Goal: Information Seeking & Learning: Compare options

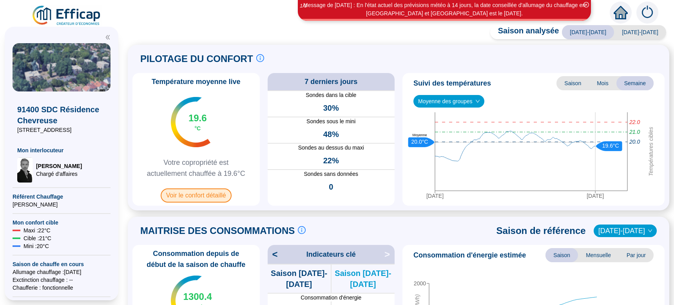
click at [208, 195] on span "Voir le confort détaillé" at bounding box center [196, 195] width 71 height 14
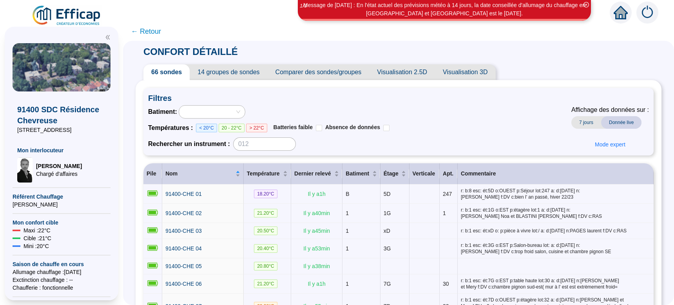
click at [330, 70] on span "Comparer des sondes/groupes" at bounding box center [319, 72] width 102 height 16
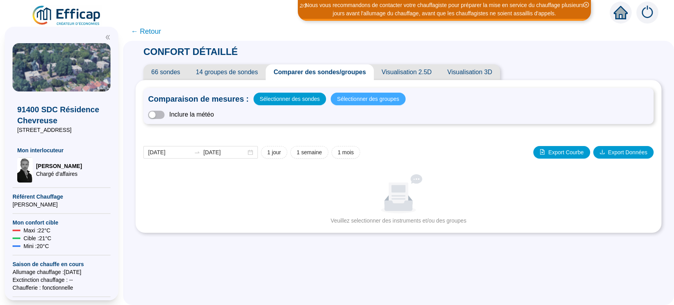
click at [358, 101] on span "Sélectionner des groupes" at bounding box center [368, 98] width 62 height 11
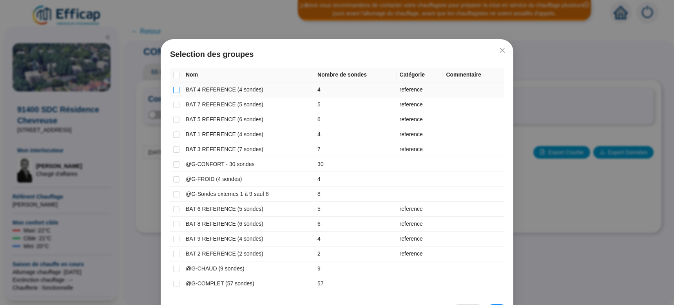
click at [175, 91] on input "checkbox" at bounding box center [176, 90] width 6 height 6
checkbox input "true"
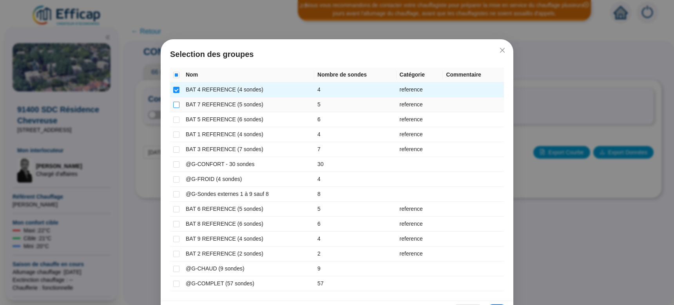
click at [174, 105] on input "checkbox" at bounding box center [176, 105] width 6 height 6
checkbox input "true"
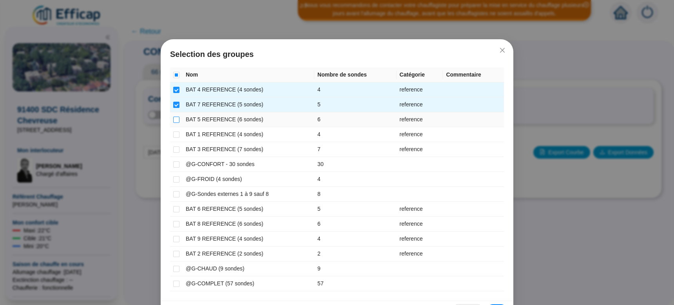
click at [173, 120] on input "checkbox" at bounding box center [176, 119] width 6 height 6
checkbox input "true"
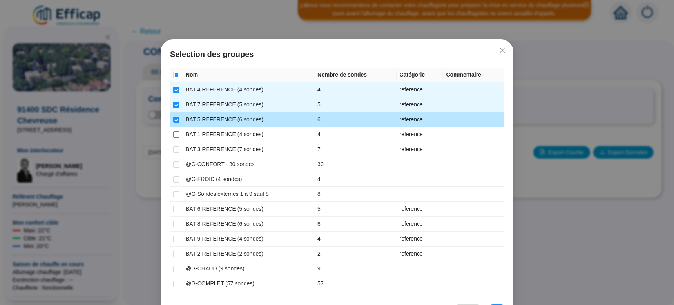
click at [173, 137] on input "checkbox" at bounding box center [176, 134] width 6 height 6
checkbox input "true"
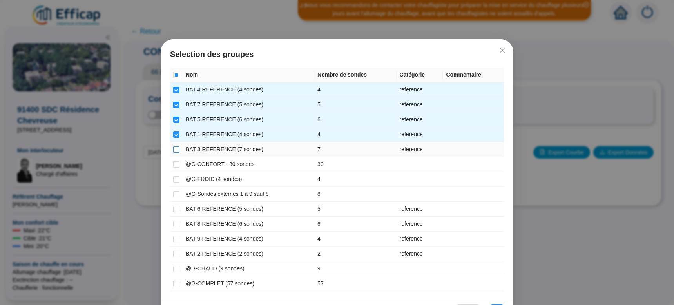
click at [174, 150] on input "checkbox" at bounding box center [176, 149] width 6 height 6
checkbox input "true"
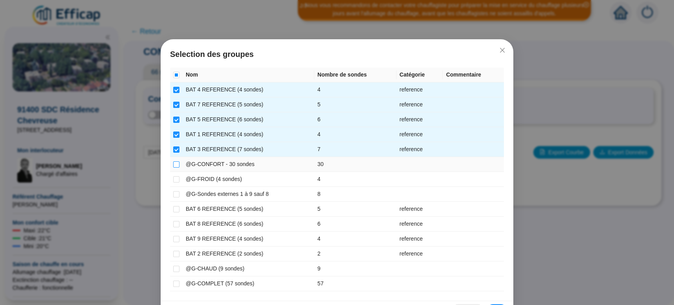
click at [175, 167] on label at bounding box center [176, 164] width 6 height 8
click at [175, 167] on input "checkbox" at bounding box center [176, 164] width 6 height 6
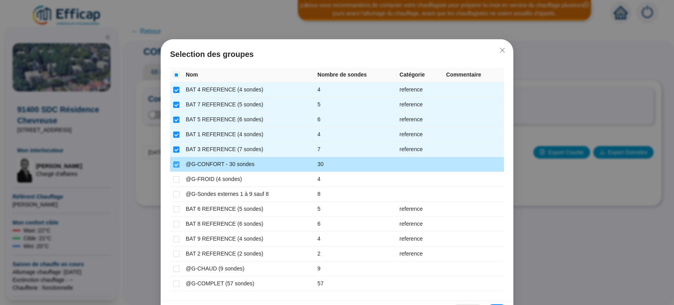
click at [174, 164] on input "checkbox" at bounding box center [176, 164] width 6 height 6
checkbox input "false"
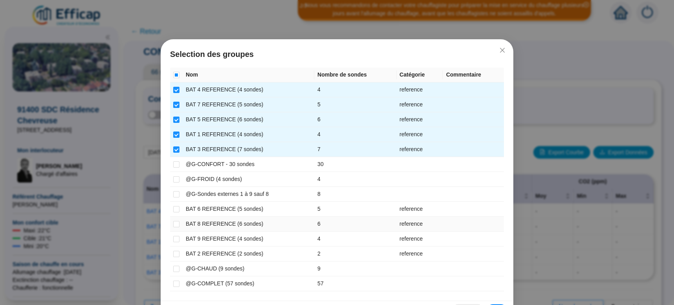
scroll to position [24, 0]
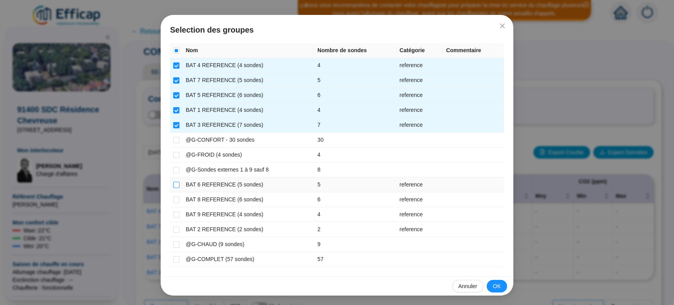
click at [174, 185] on input "checkbox" at bounding box center [176, 184] width 6 height 6
checkbox input "true"
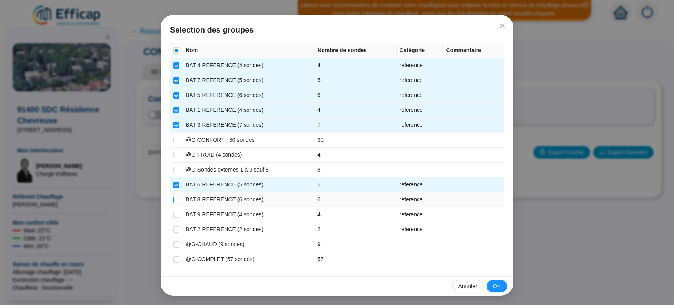
click at [174, 198] on input "checkbox" at bounding box center [176, 199] width 6 height 6
checkbox input "true"
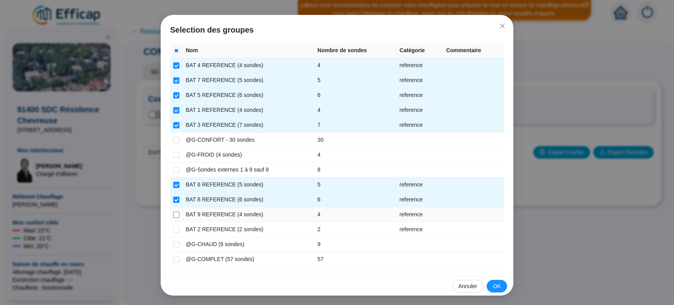
click at [175, 215] on input "checkbox" at bounding box center [176, 214] width 6 height 6
checkbox input "true"
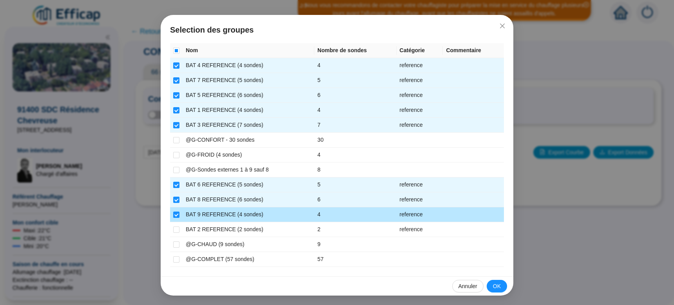
click at [176, 232] on td at bounding box center [176, 229] width 13 height 15
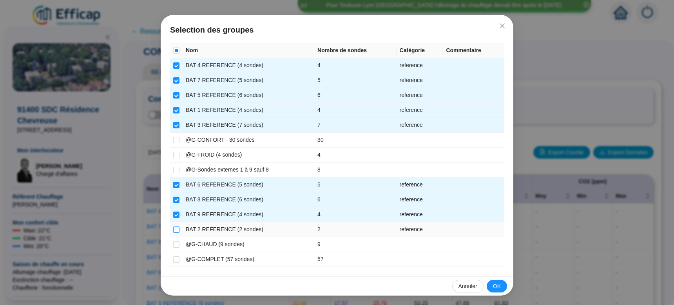
click at [173, 230] on input "checkbox" at bounding box center [176, 229] width 6 height 6
checkbox input "true"
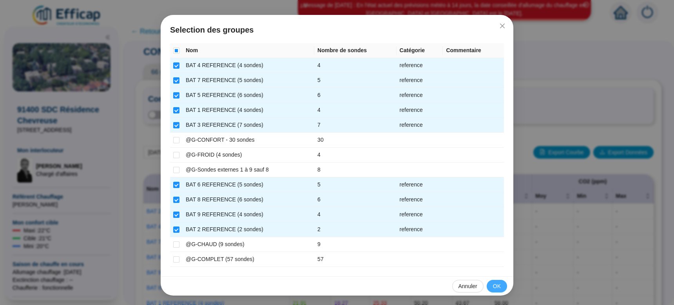
click at [493, 283] on span "OK" at bounding box center [497, 286] width 8 height 8
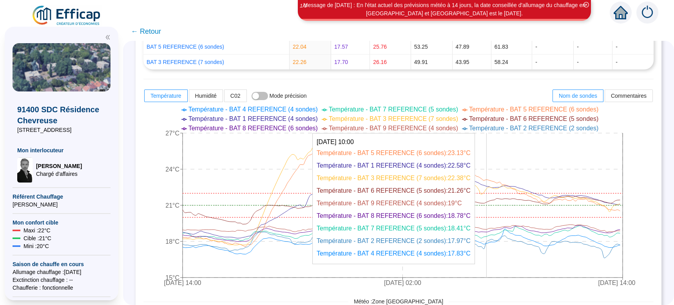
scroll to position [296, 0]
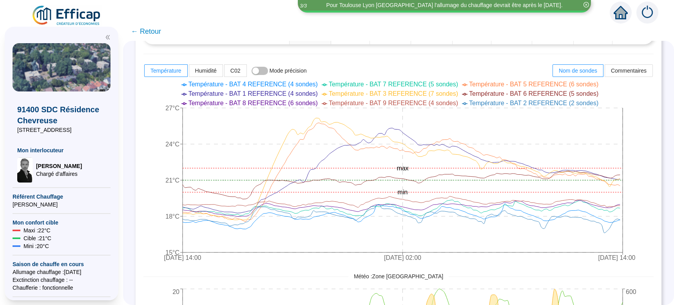
click at [161, 86] on ul "Température - BAT 4 REFERENCE (4 sondes) Température - BAT 7 REFERENCE (5 sonde…" at bounding box center [392, 94] width 513 height 28
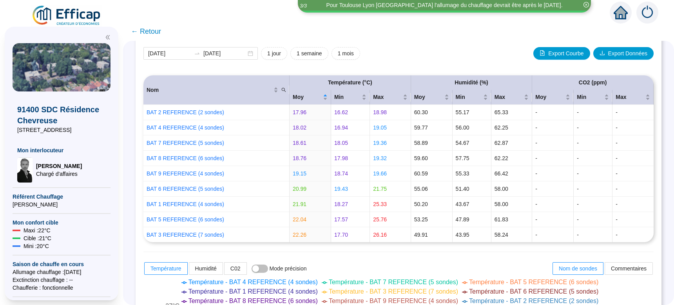
click at [153, 31] on span "← Retour" at bounding box center [146, 31] width 30 height 11
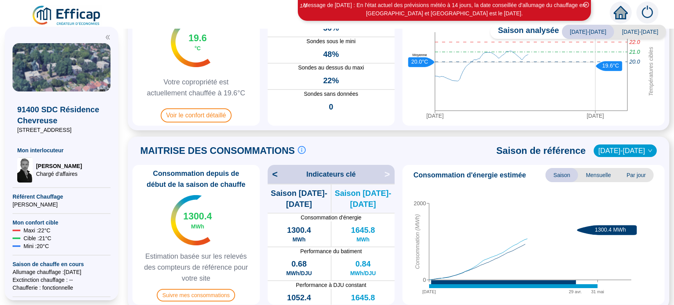
scroll to position [148, 0]
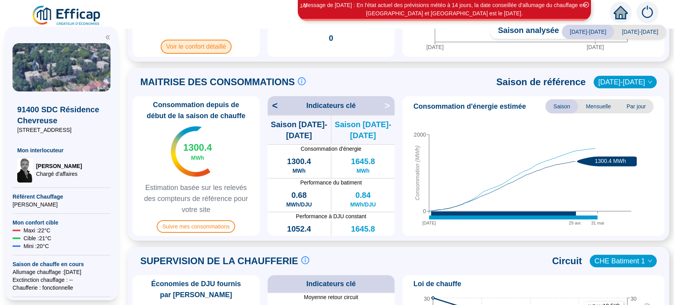
click at [209, 48] on span "Voir le confort détaillé" at bounding box center [196, 47] width 71 height 14
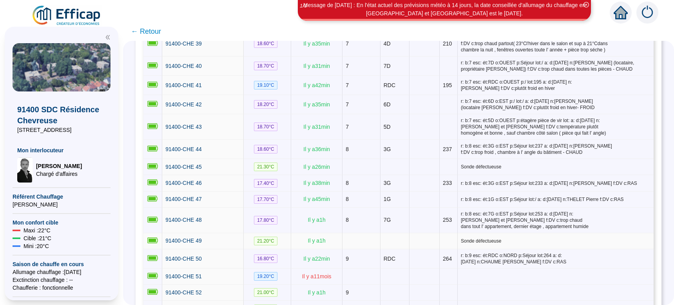
scroll to position [889, 0]
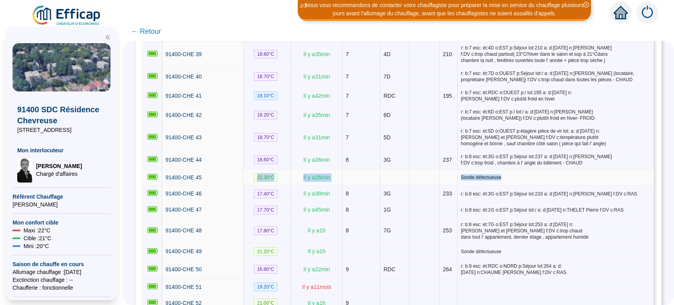
drag, startPoint x: 514, startPoint y: 174, endPoint x: 258, endPoint y: 173, distance: 256.4
click at [258, 173] on tr "91400-CHE 45 21.30 °C Il y a 26 min Sonde défectueuse" at bounding box center [398, 177] width 510 height 16
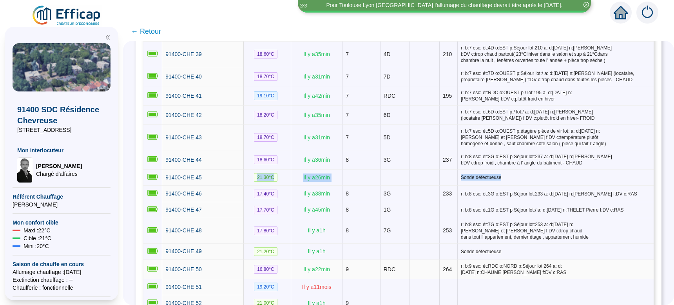
scroll to position [938, 0]
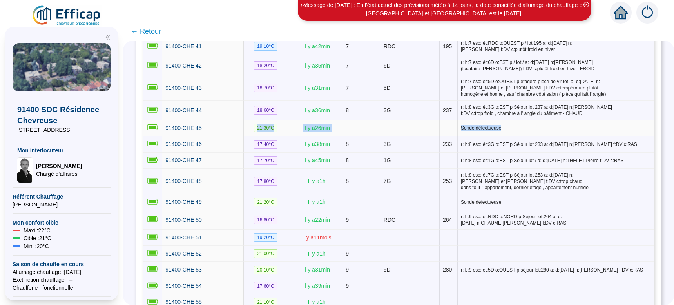
click at [514, 125] on span "Sonde défectueuse" at bounding box center [556, 128] width 190 height 6
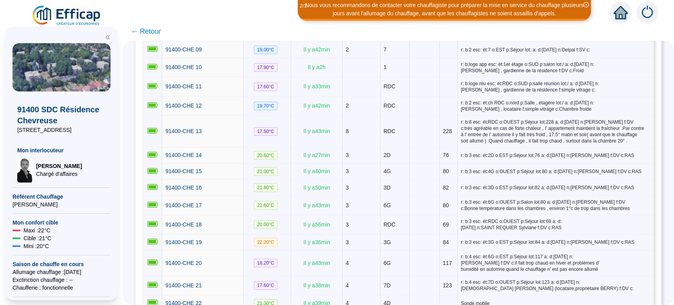
scroll to position [148, 0]
